Goal: Check status

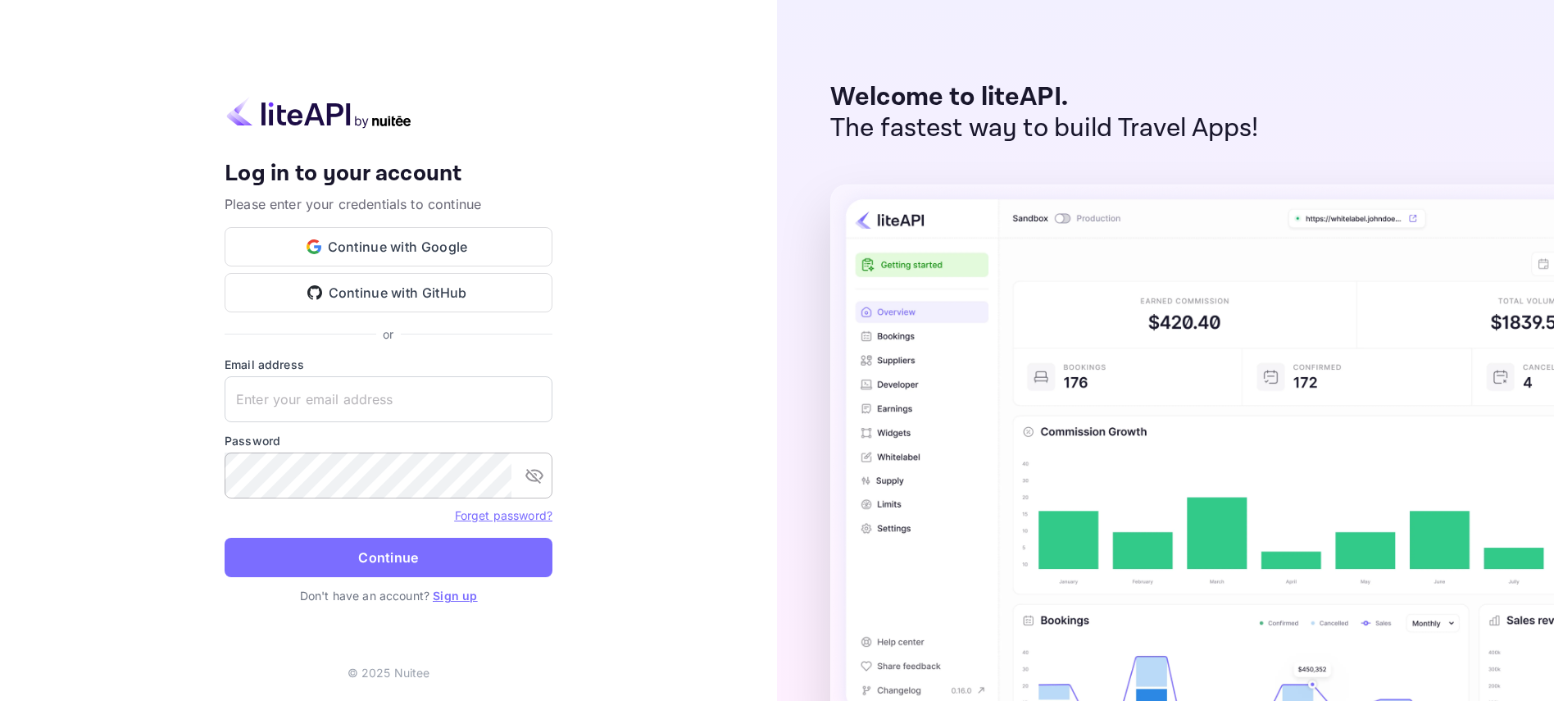
type input "[EMAIL_ADDRESS][DOMAIN_NAME]"
click at [527, 479] on icon "toggle password visibility" at bounding box center [535, 476] width 20 height 20
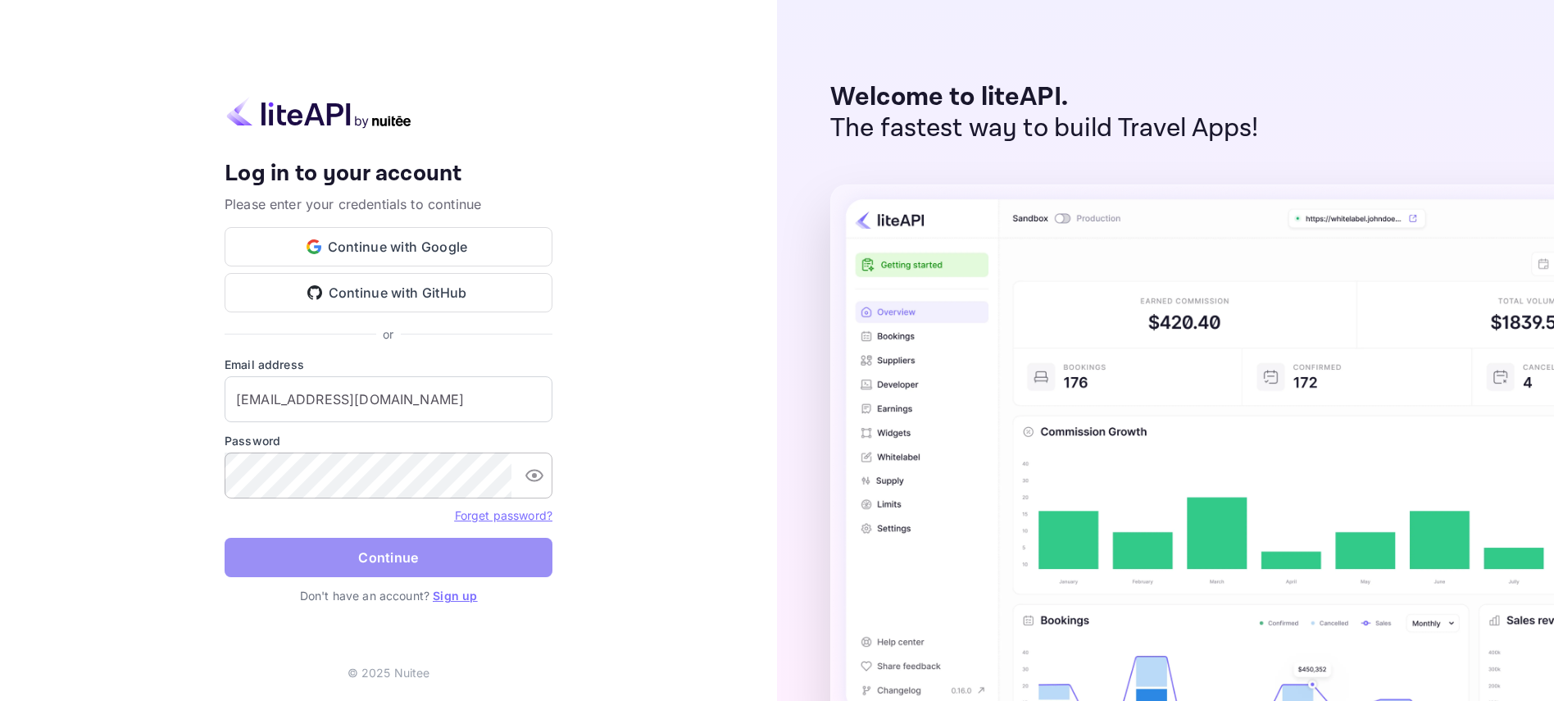
click at [424, 558] on button "Continue" at bounding box center [389, 557] width 328 height 39
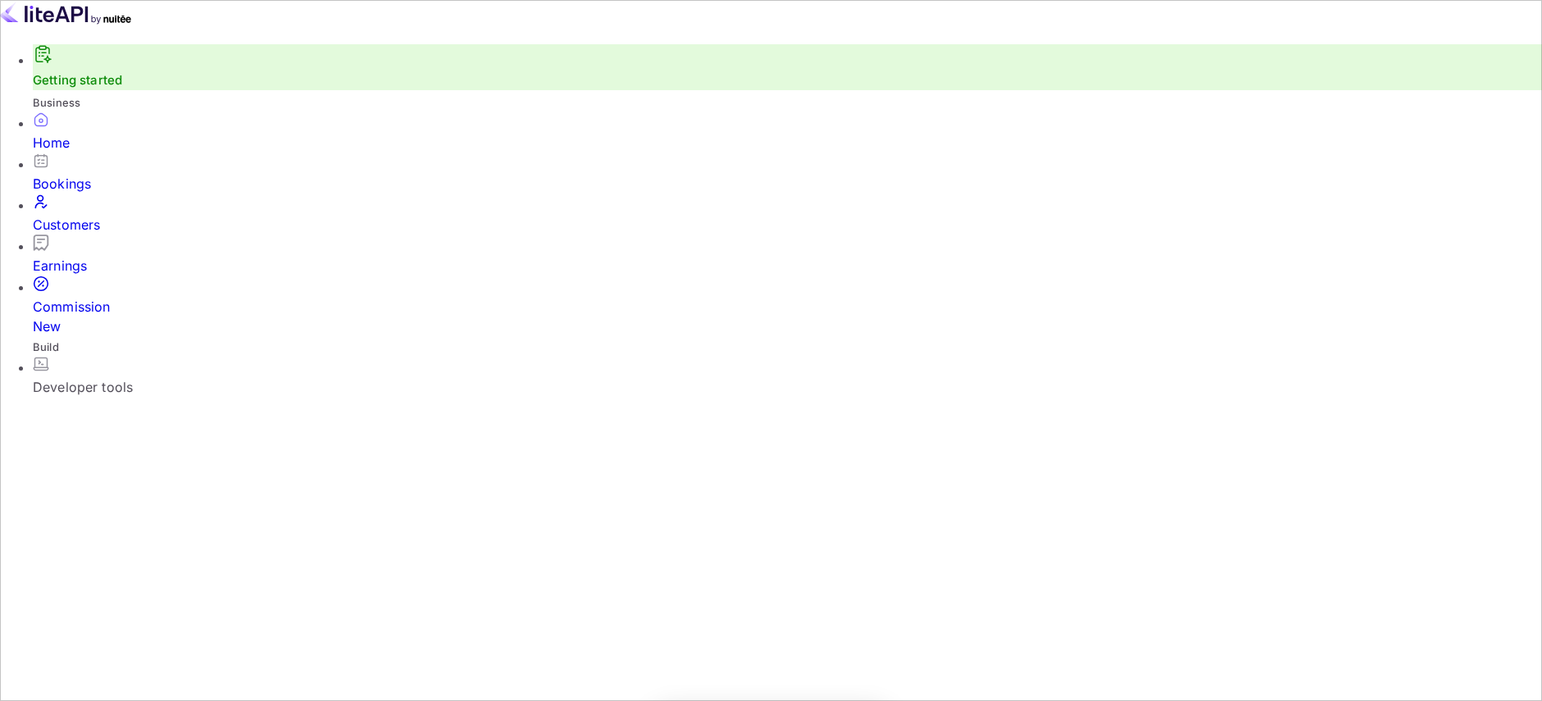
scroll to position [254, 407]
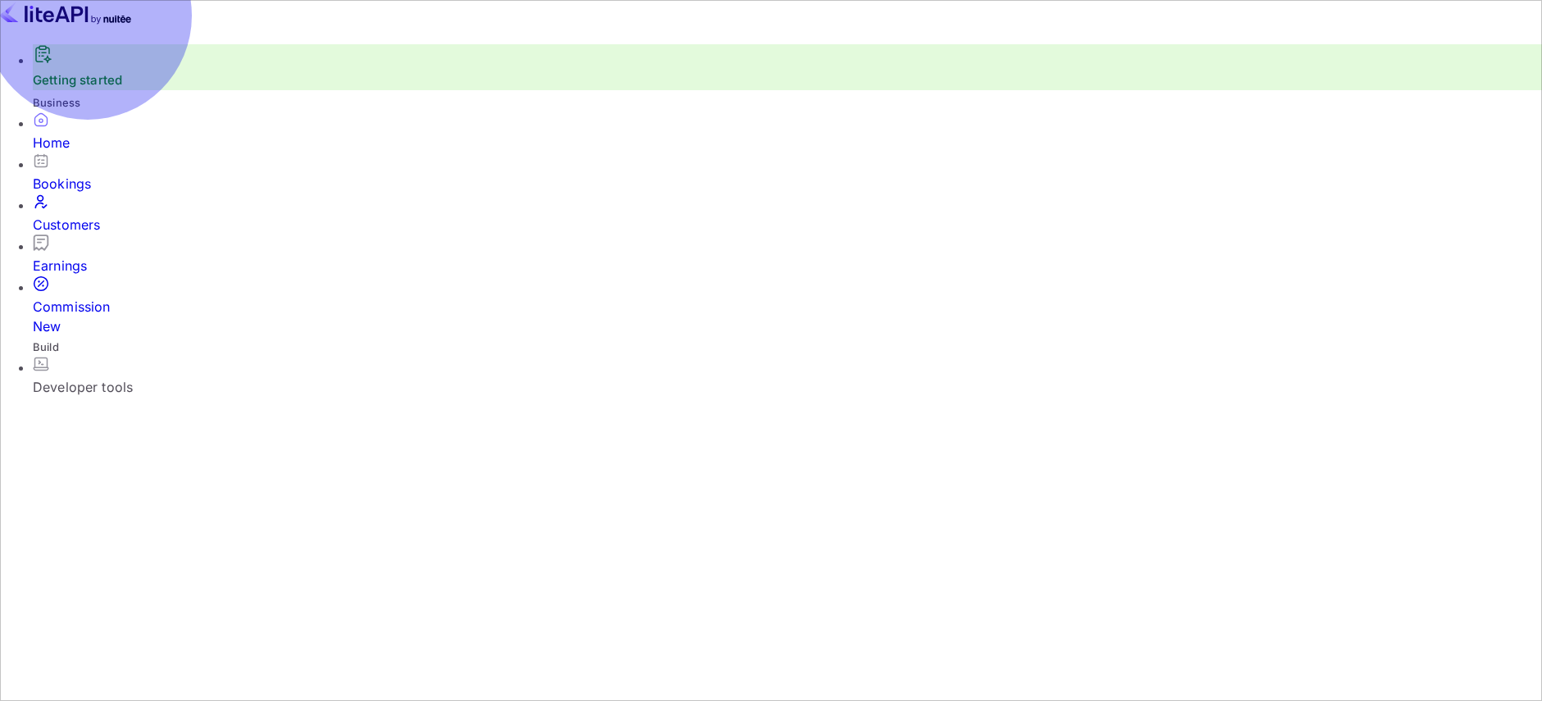
click at [98, 193] on div "Bookings" at bounding box center [787, 184] width 1509 height 20
